Goal: Use online tool/utility: Utilize a website feature to perform a specific function

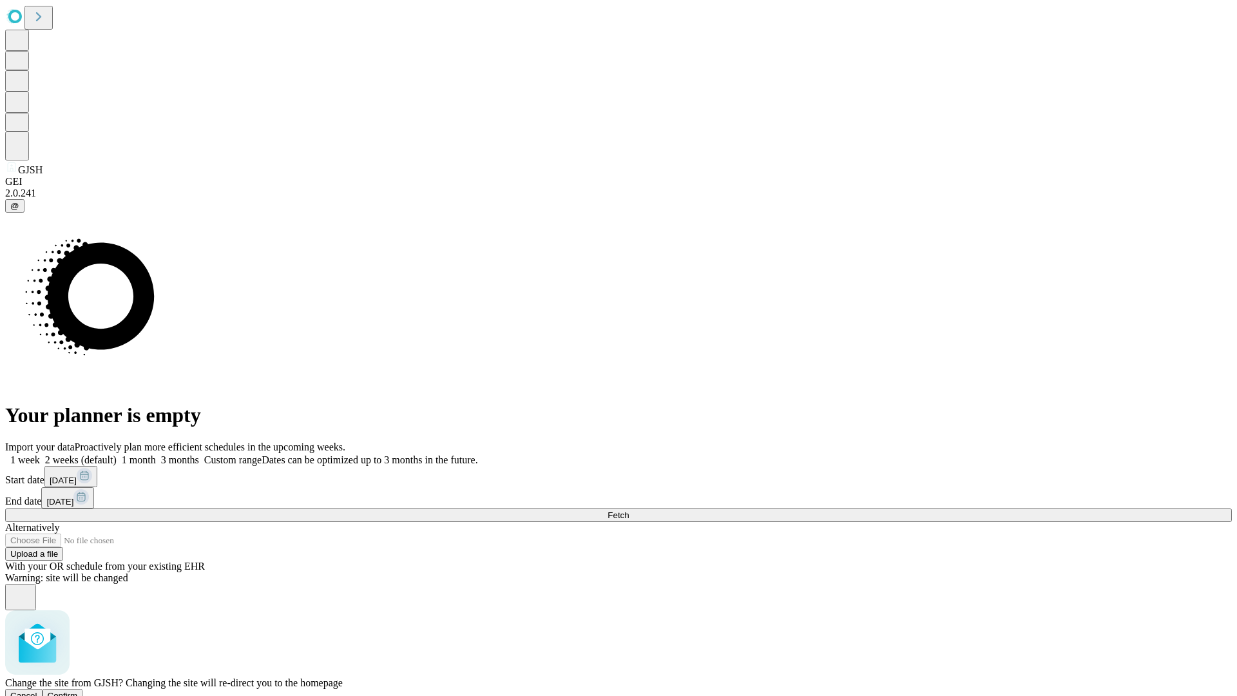
click at [78, 690] on span "Confirm" at bounding box center [63, 695] width 30 height 10
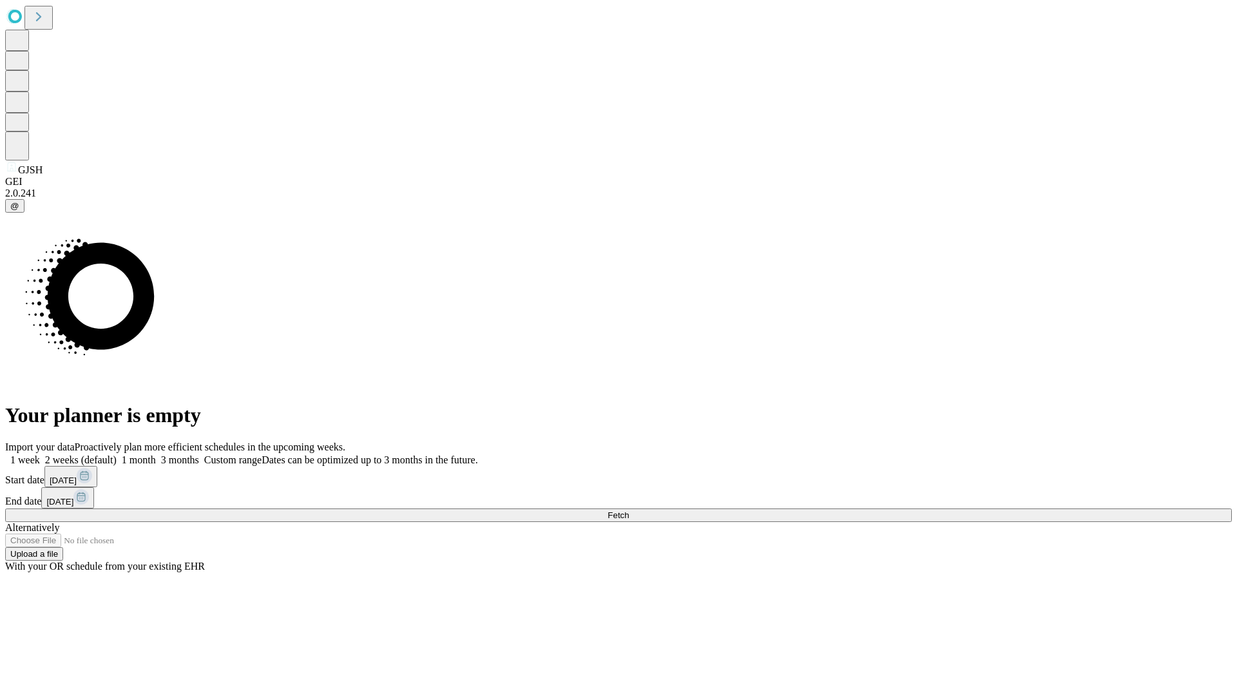
click at [40, 454] on label "1 week" at bounding box center [22, 459] width 35 height 11
click at [629, 510] on span "Fetch" at bounding box center [617, 515] width 21 height 10
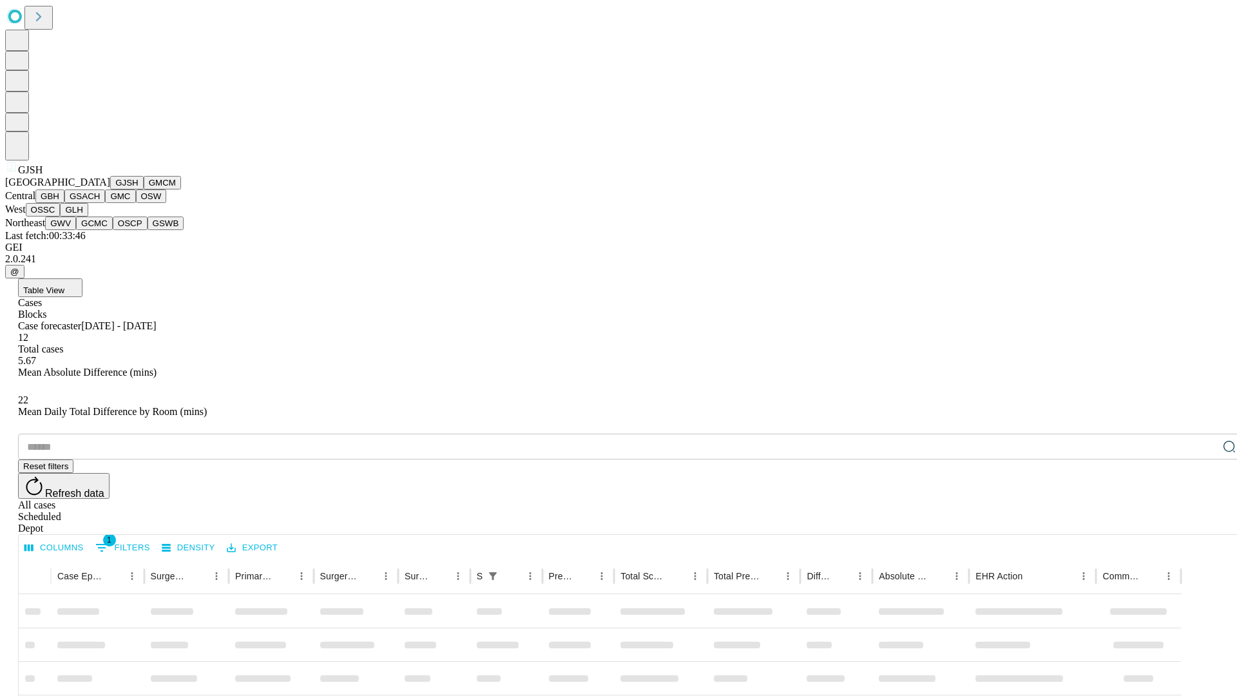
click at [144, 189] on button "GMCM" at bounding box center [162, 183] width 37 height 14
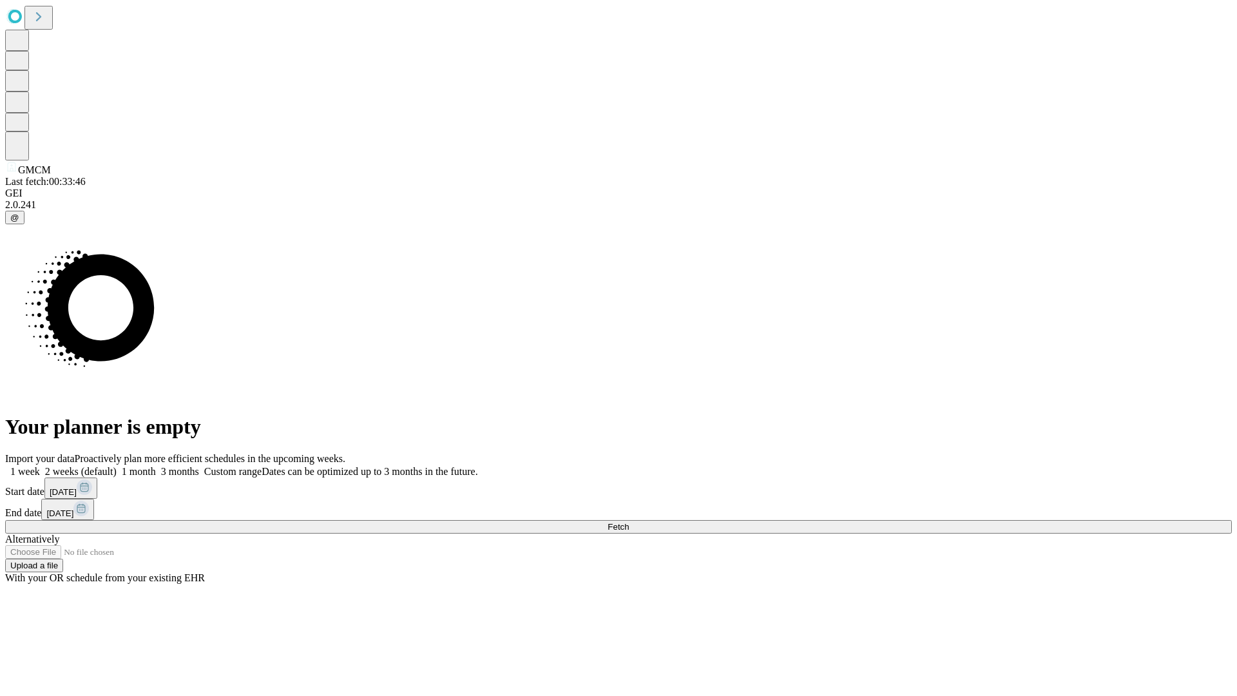
click at [40, 466] on label "1 week" at bounding box center [22, 471] width 35 height 11
click at [629, 522] on span "Fetch" at bounding box center [617, 527] width 21 height 10
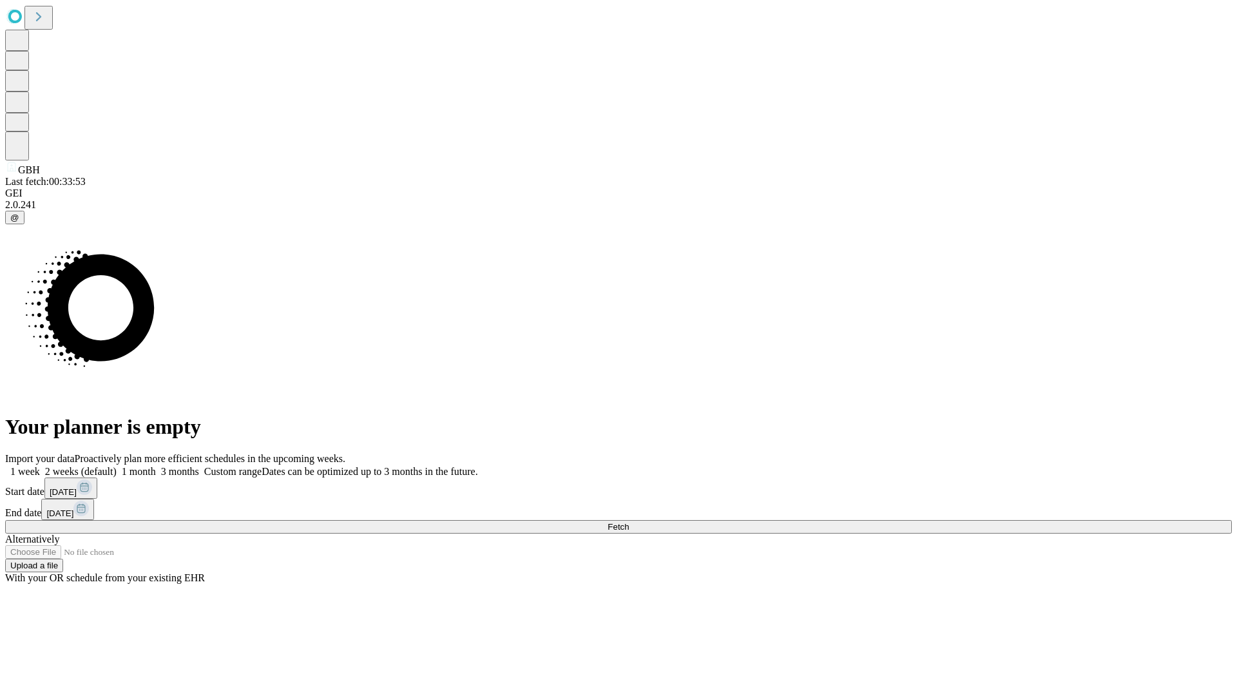
click at [40, 466] on label "1 week" at bounding box center [22, 471] width 35 height 11
click at [629, 522] on span "Fetch" at bounding box center [617, 527] width 21 height 10
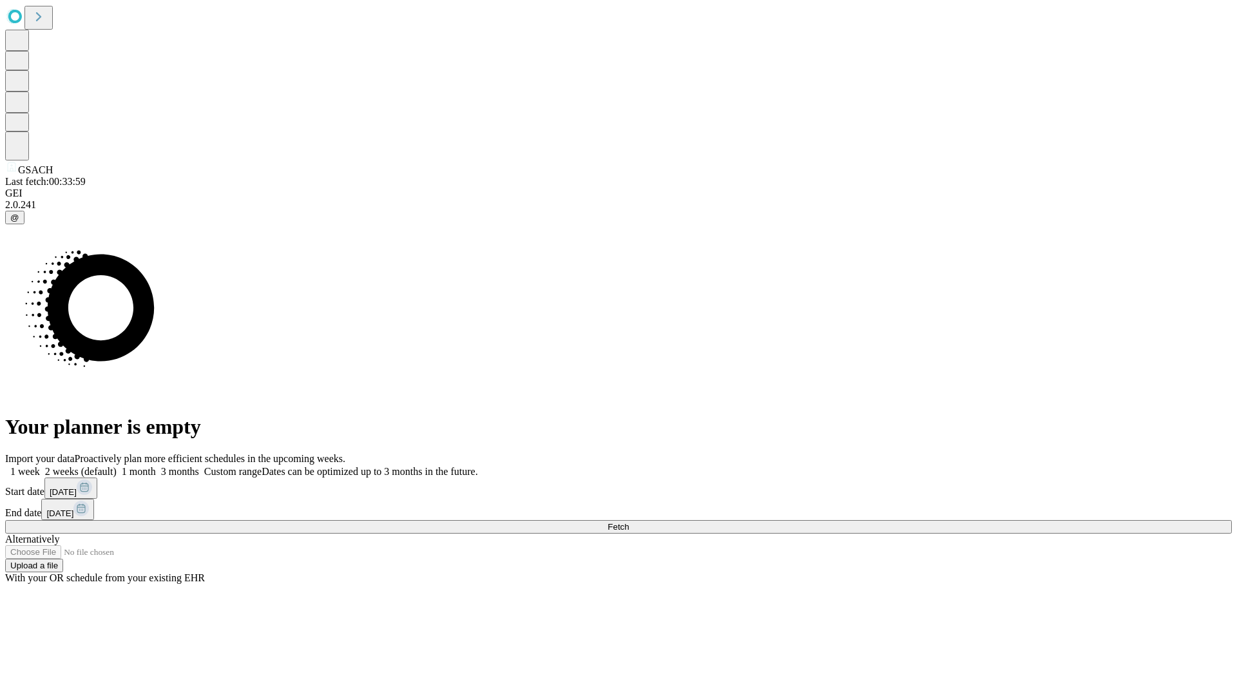
click at [40, 466] on label "1 week" at bounding box center [22, 471] width 35 height 11
click at [629, 522] on span "Fetch" at bounding box center [617, 527] width 21 height 10
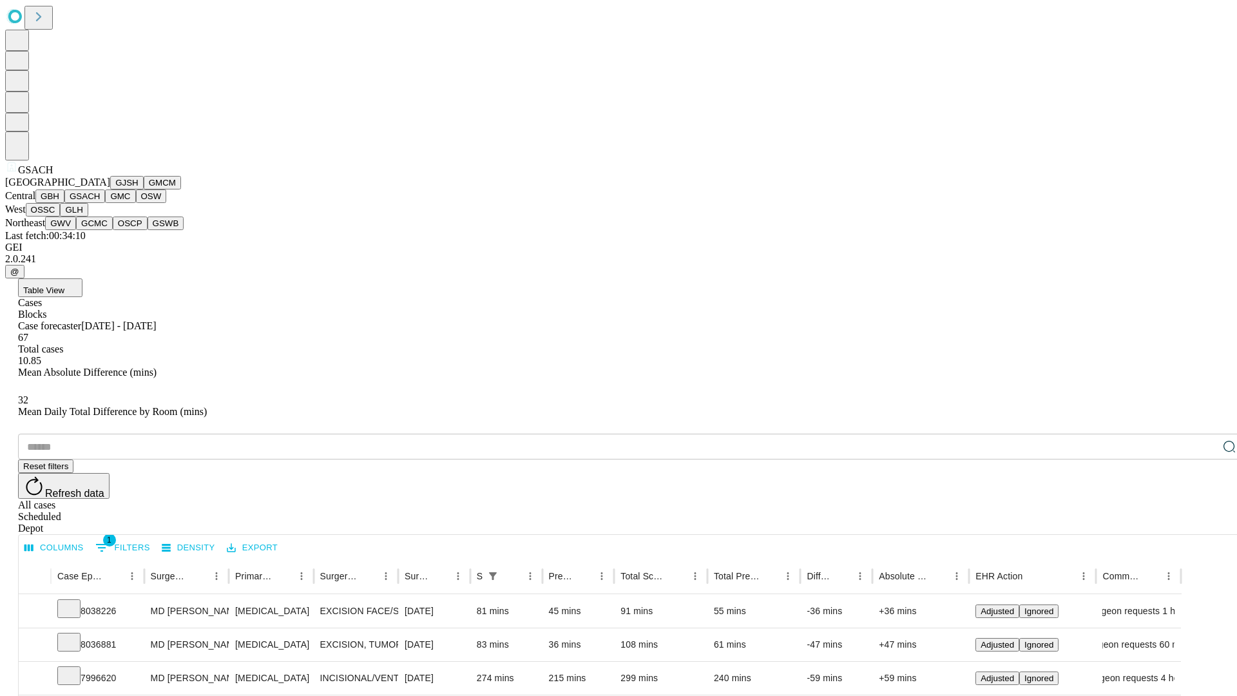
click at [105, 203] on button "GMC" at bounding box center [120, 196] width 30 height 14
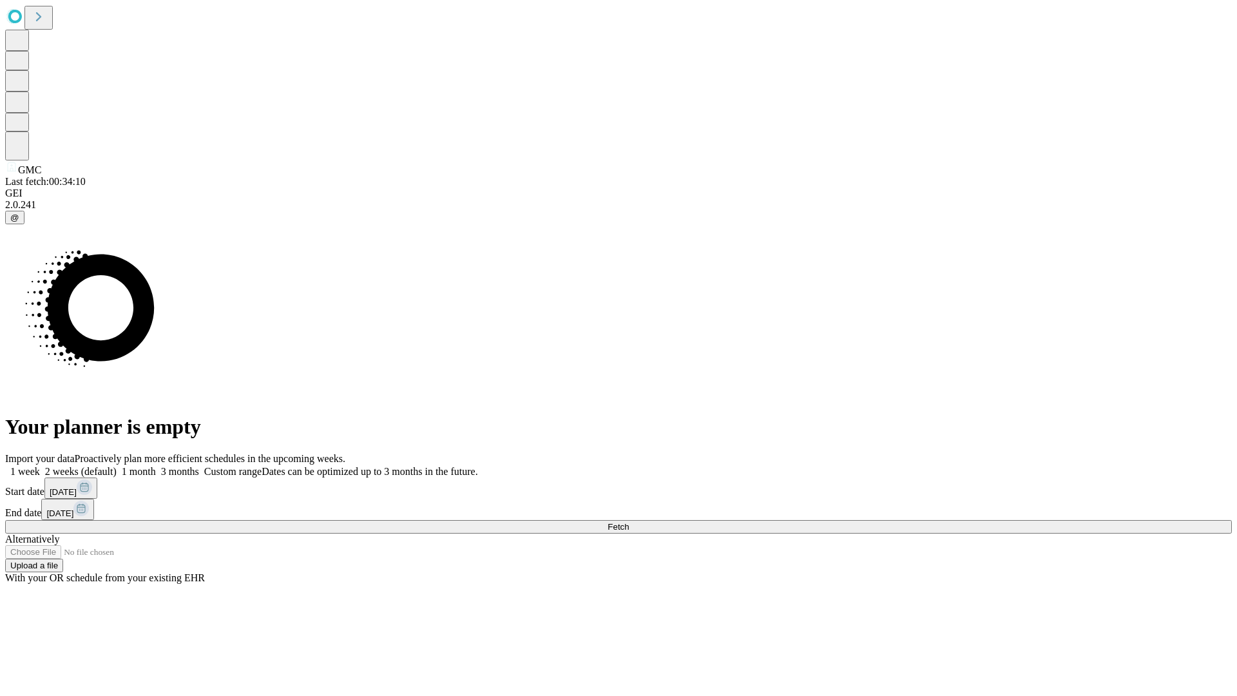
click at [40, 466] on label "1 week" at bounding box center [22, 471] width 35 height 11
click at [629, 522] on span "Fetch" at bounding box center [617, 527] width 21 height 10
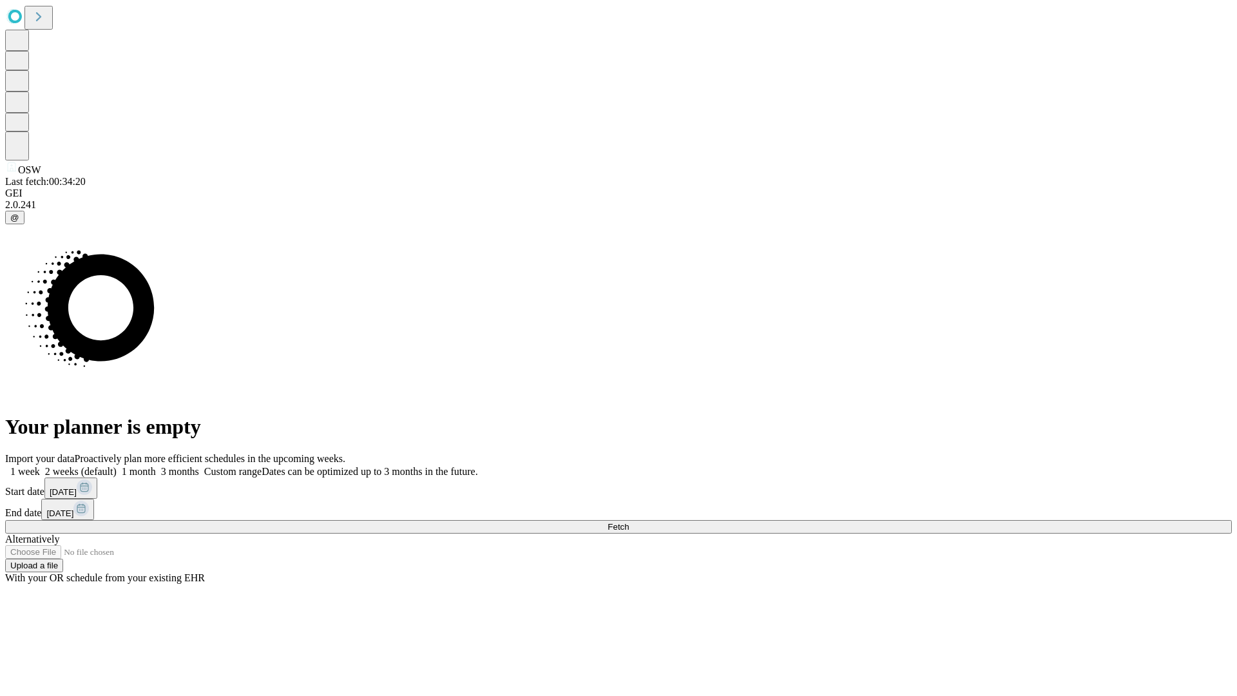
click at [40, 466] on label "1 week" at bounding box center [22, 471] width 35 height 11
click at [629, 522] on span "Fetch" at bounding box center [617, 527] width 21 height 10
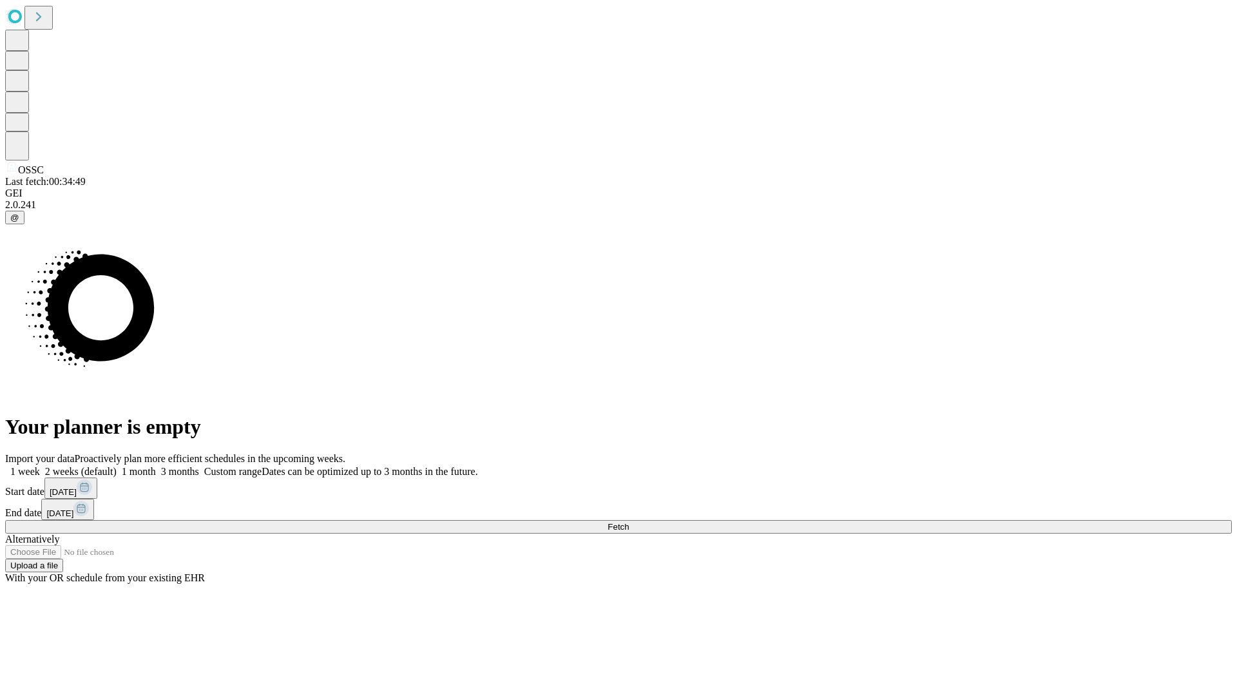
click at [40, 466] on label "1 week" at bounding box center [22, 471] width 35 height 11
click at [629, 522] on span "Fetch" at bounding box center [617, 527] width 21 height 10
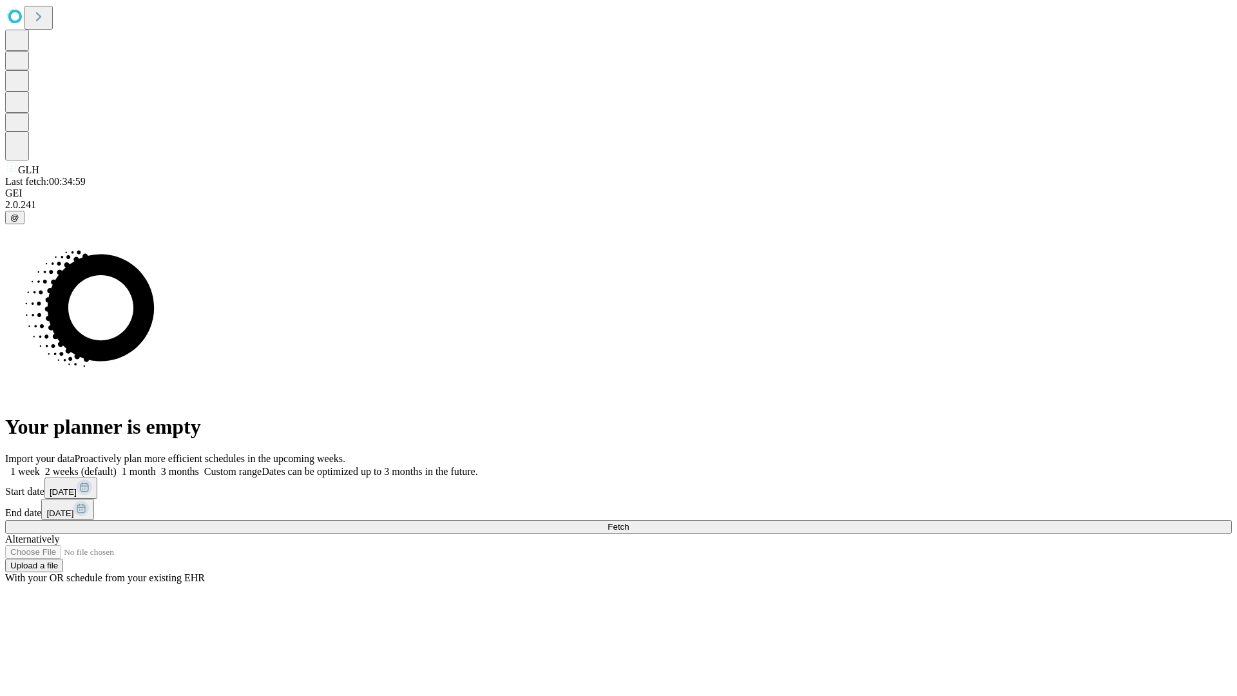
click at [40, 466] on label "1 week" at bounding box center [22, 471] width 35 height 11
click at [629, 522] on span "Fetch" at bounding box center [617, 527] width 21 height 10
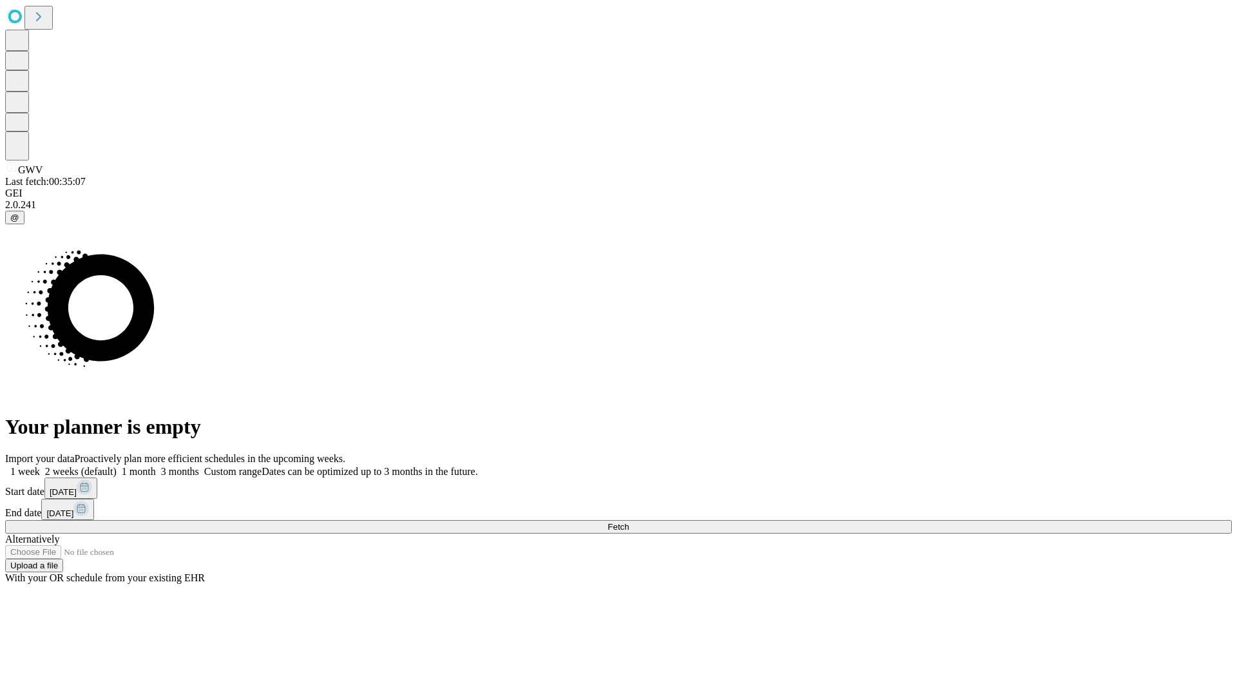
click at [629, 522] on span "Fetch" at bounding box center [617, 527] width 21 height 10
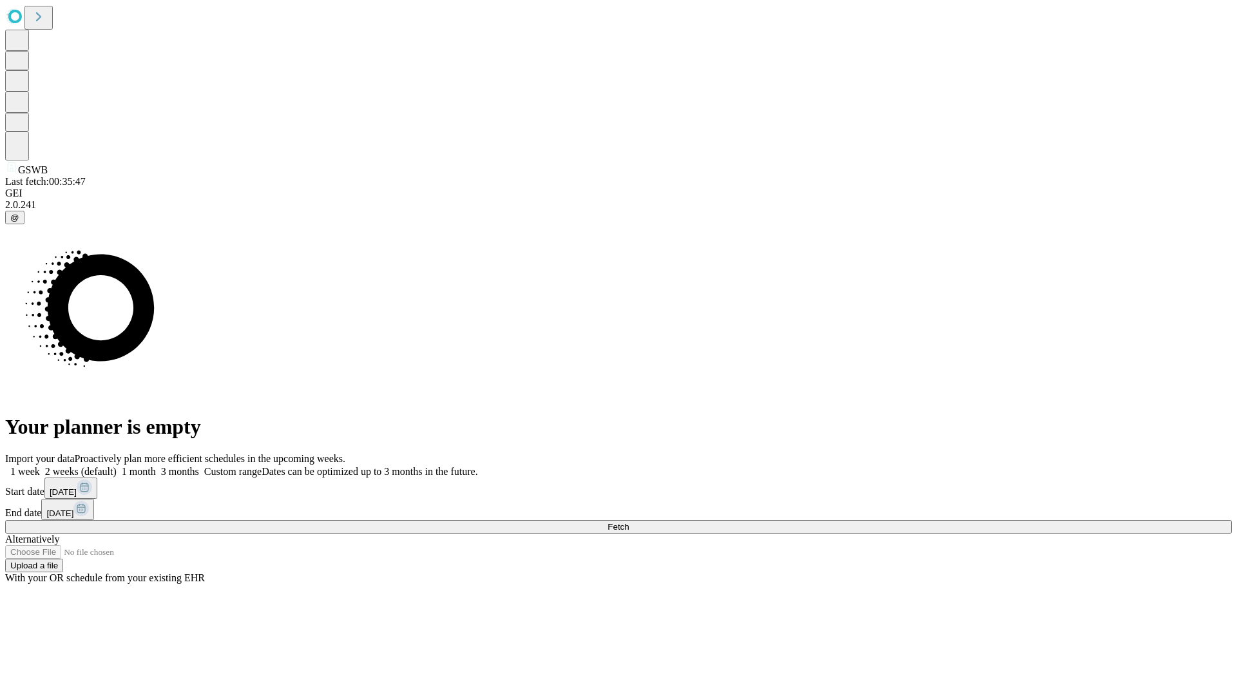
click at [40, 466] on label "1 week" at bounding box center [22, 471] width 35 height 11
click at [629, 522] on span "Fetch" at bounding box center [617, 527] width 21 height 10
